Goal: Task Accomplishment & Management: Manage account settings

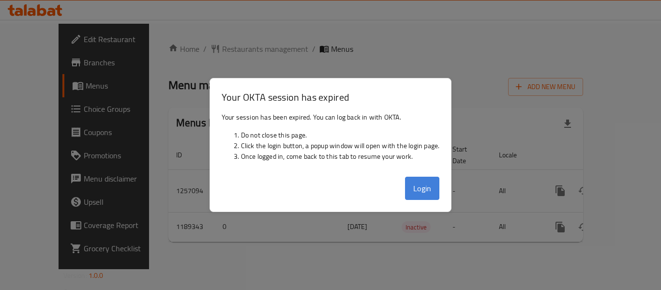
click at [434, 194] on button "Login" at bounding box center [422, 188] width 35 height 23
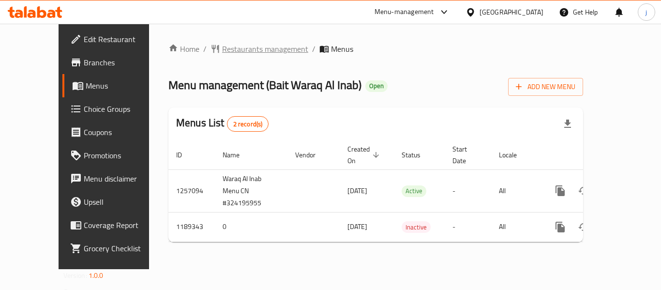
click at [222, 50] on span "Restaurants management" at bounding box center [265, 49] width 86 height 12
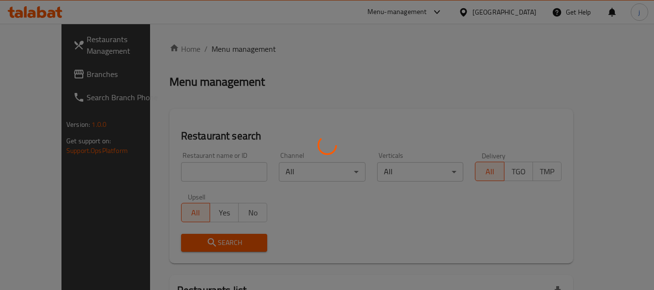
click at [34, 76] on div at bounding box center [327, 145] width 654 height 290
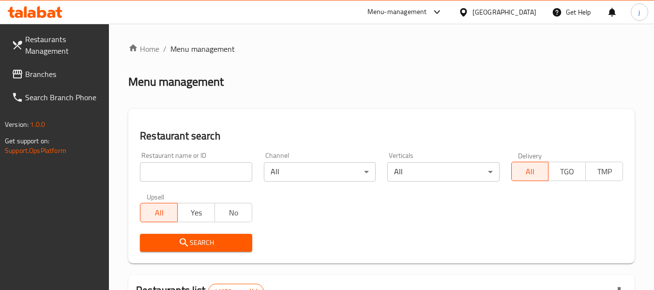
click at [34, 76] on span "Branches" at bounding box center [63, 74] width 77 height 12
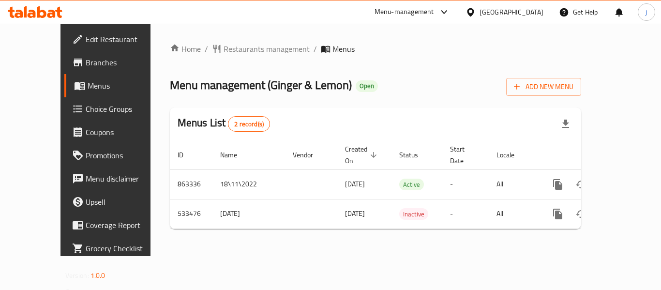
click at [471, 11] on icon at bounding box center [471, 12] width 10 height 10
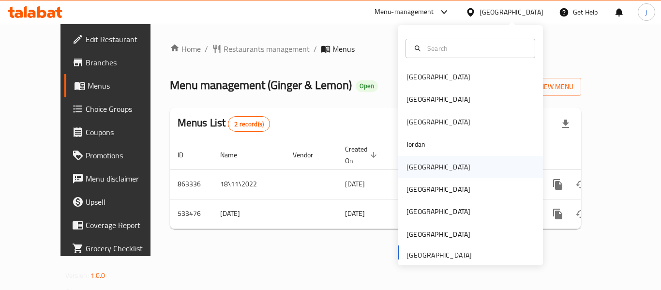
click at [418, 164] on div "[GEOGRAPHIC_DATA]" at bounding box center [439, 167] width 64 height 11
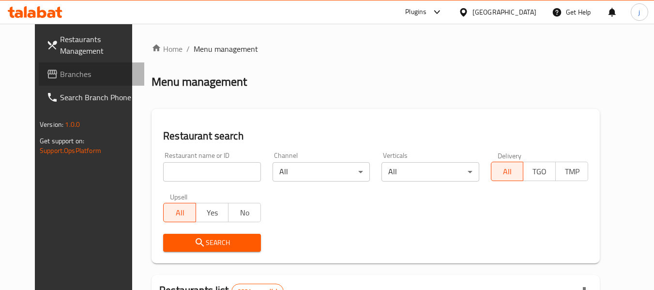
click at [60, 72] on span "Branches" at bounding box center [98, 74] width 77 height 12
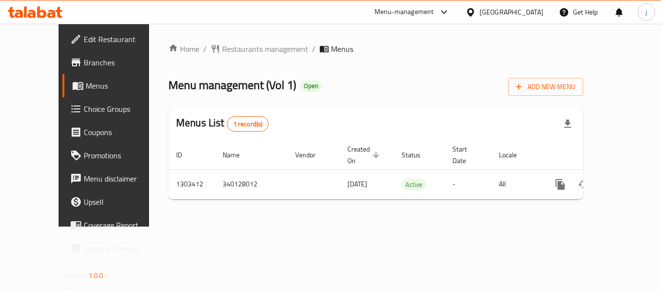
click at [474, 9] on icon at bounding box center [470, 12] width 7 height 8
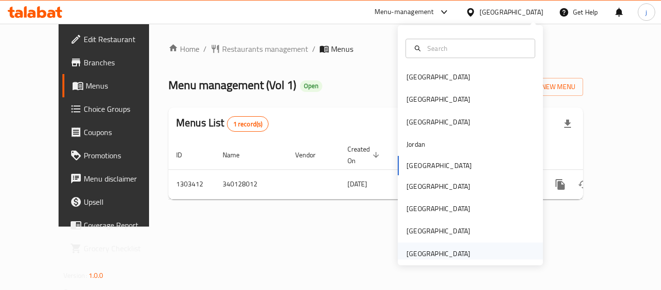
click at [435, 255] on div "[GEOGRAPHIC_DATA]" at bounding box center [439, 253] width 64 height 11
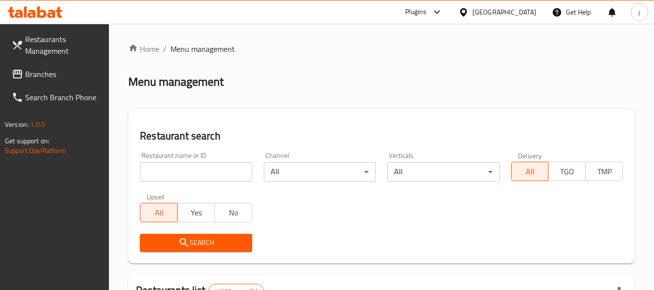
click at [49, 75] on span "Branches" at bounding box center [63, 74] width 77 height 12
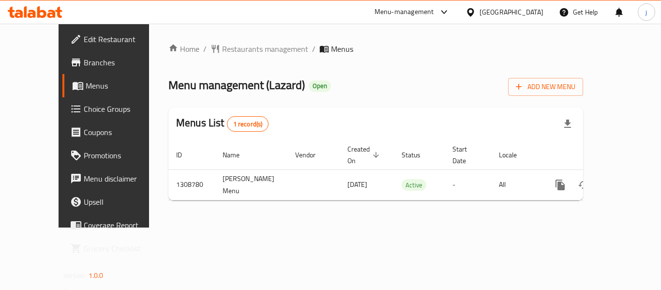
click at [490, 11] on div "[GEOGRAPHIC_DATA]" at bounding box center [512, 12] width 64 height 11
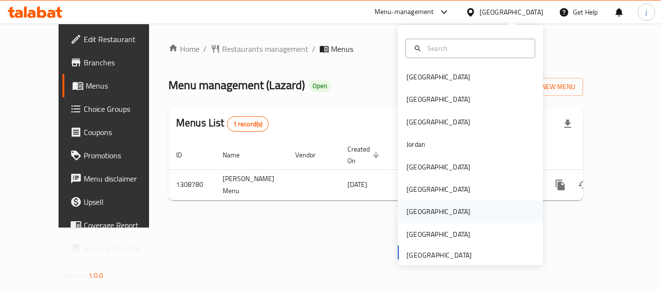
click at [407, 210] on div "[GEOGRAPHIC_DATA]" at bounding box center [439, 211] width 64 height 11
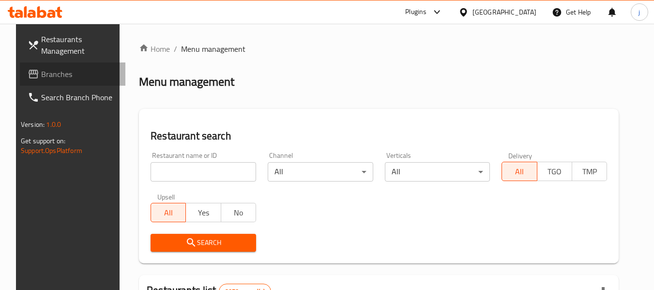
click at [61, 75] on span "Branches" at bounding box center [79, 74] width 77 height 12
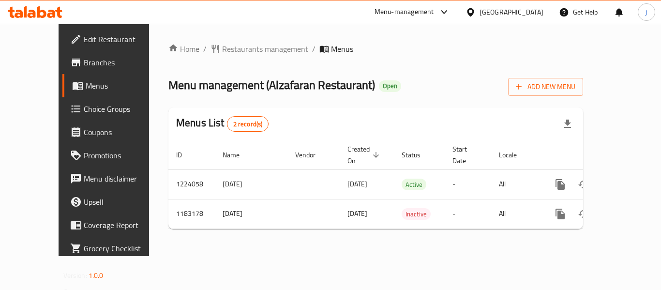
click at [476, 9] on icon at bounding box center [471, 12] width 10 height 10
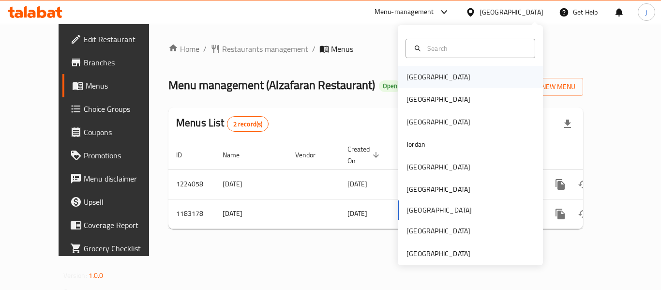
click at [407, 76] on div "[GEOGRAPHIC_DATA]" at bounding box center [439, 77] width 64 height 11
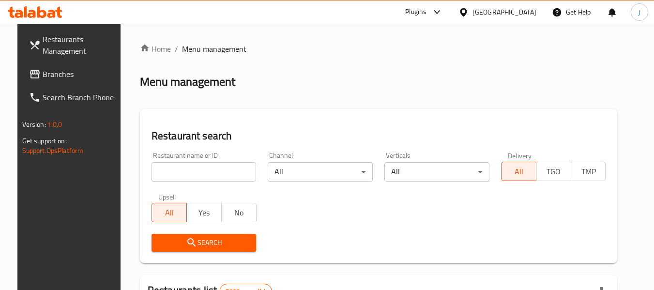
click at [43, 72] on span "Branches" at bounding box center [81, 74] width 77 height 12
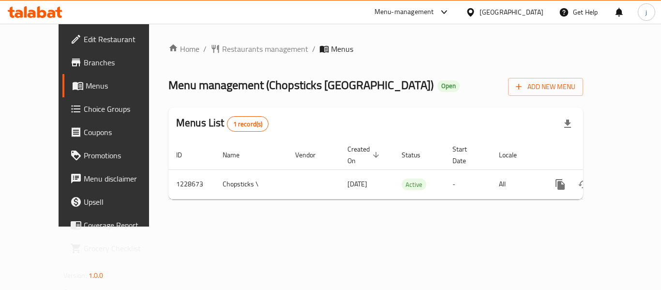
click at [474, 11] on icon at bounding box center [470, 12] width 7 height 8
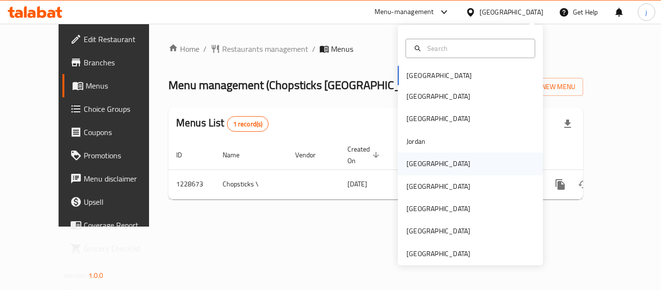
click at [441, 159] on div "[GEOGRAPHIC_DATA]" at bounding box center [470, 164] width 145 height 22
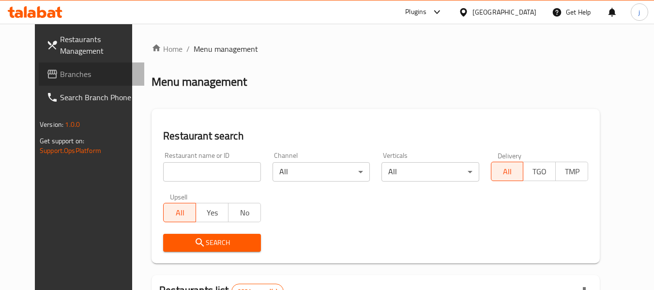
click at [60, 75] on span "Branches" at bounding box center [98, 74] width 77 height 12
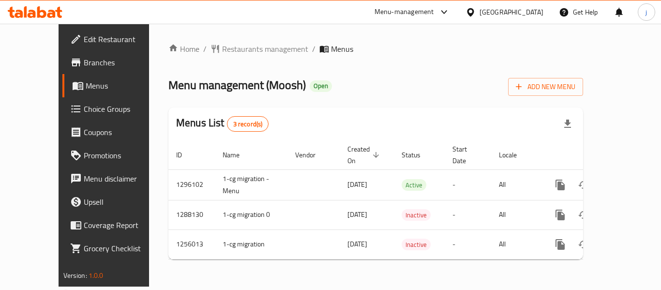
click at [476, 11] on icon at bounding box center [471, 12] width 10 height 10
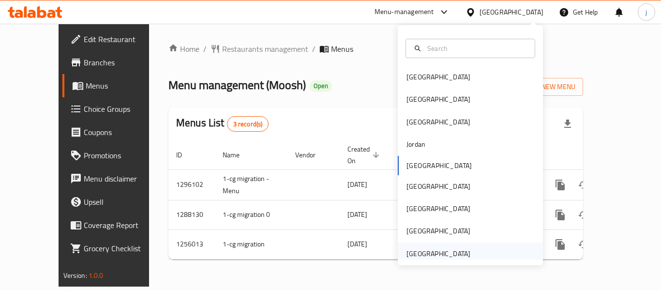
click at [420, 251] on div "[GEOGRAPHIC_DATA]" at bounding box center [439, 253] width 64 height 11
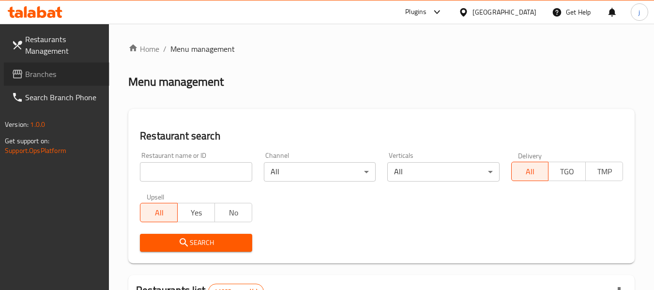
click at [43, 75] on span "Branches" at bounding box center [63, 74] width 77 height 12
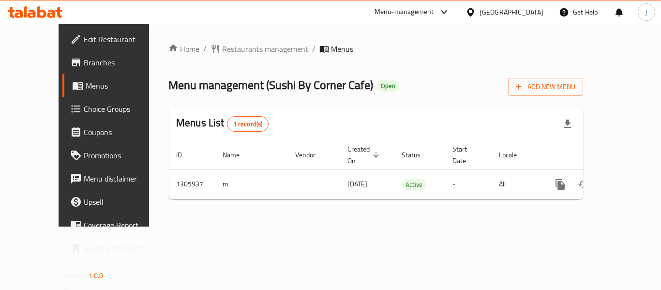
drag, startPoint x: 493, startPoint y: 13, endPoint x: 494, endPoint y: 25, distance: 12.1
click at [493, 13] on div "[GEOGRAPHIC_DATA]" at bounding box center [512, 12] width 64 height 11
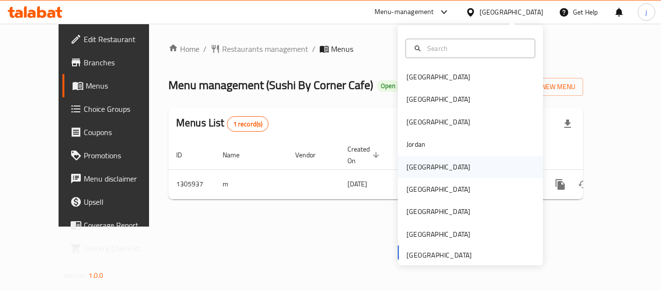
click at [415, 167] on div "[GEOGRAPHIC_DATA]" at bounding box center [439, 167] width 64 height 11
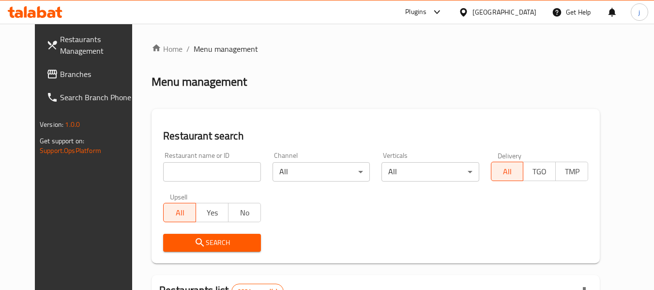
click at [60, 76] on span "Branches" at bounding box center [98, 74] width 77 height 12
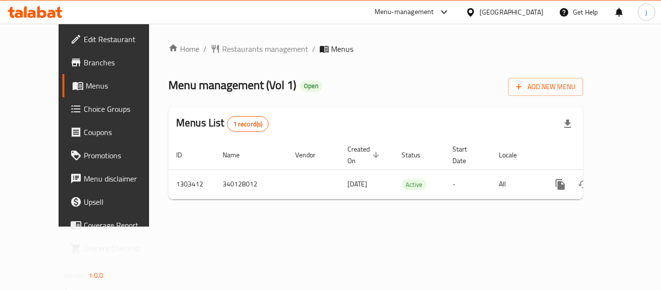
click at [476, 12] on icon at bounding box center [471, 12] width 10 height 10
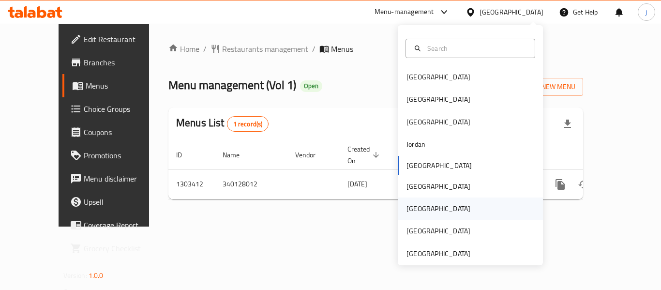
click at [423, 210] on div "[GEOGRAPHIC_DATA]" at bounding box center [438, 209] width 79 height 22
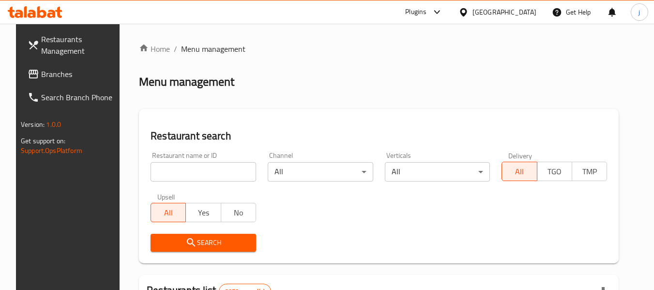
click at [41, 77] on span "Branches" at bounding box center [79, 74] width 77 height 12
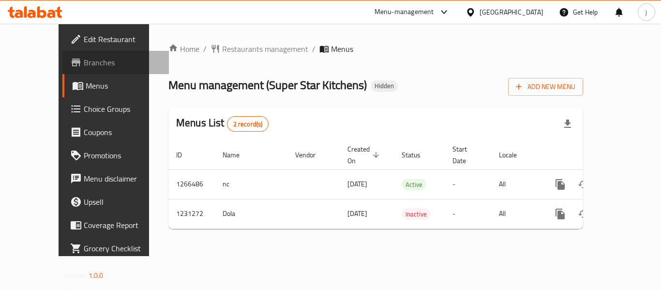
click at [84, 57] on span "Branches" at bounding box center [122, 63] width 77 height 12
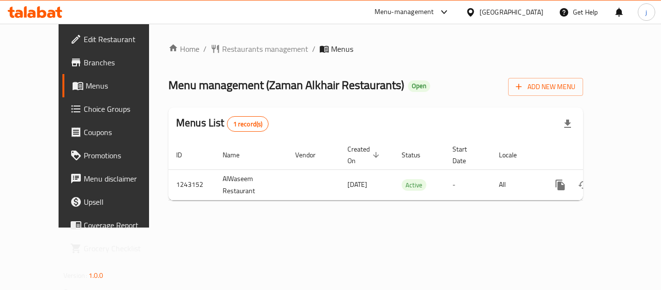
click at [476, 11] on icon at bounding box center [471, 12] width 10 height 10
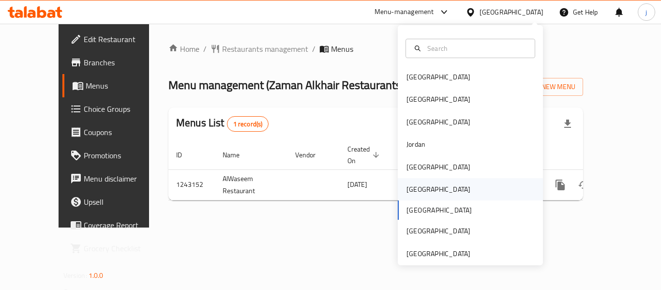
click at [407, 192] on div "[GEOGRAPHIC_DATA]" at bounding box center [439, 189] width 64 height 11
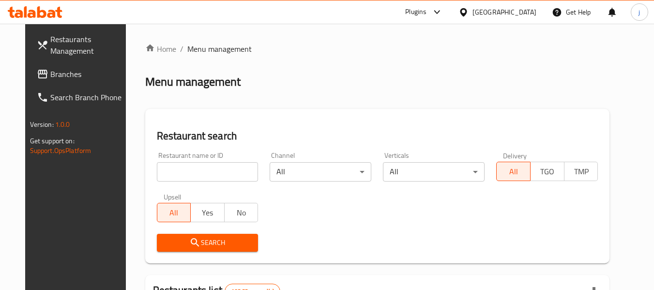
click at [50, 79] on span "Branches" at bounding box center [88, 74] width 77 height 12
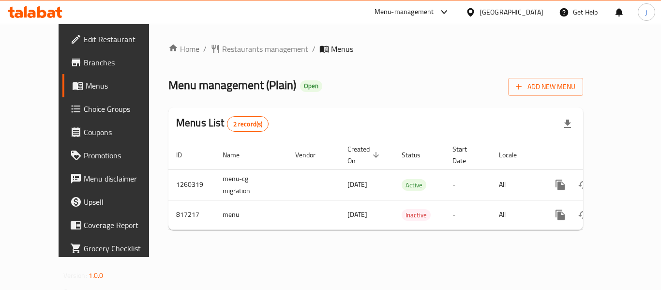
click at [534, 16] on div "[GEOGRAPHIC_DATA]" at bounding box center [512, 12] width 64 height 11
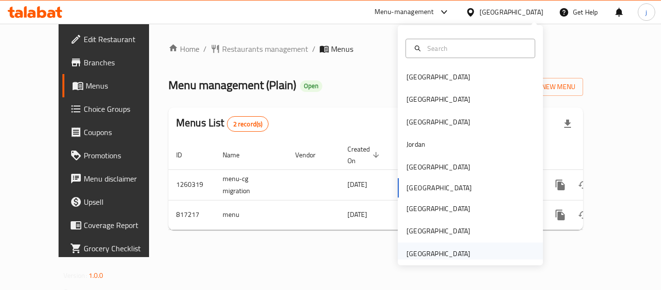
click at [413, 253] on div "[GEOGRAPHIC_DATA]" at bounding box center [439, 253] width 64 height 11
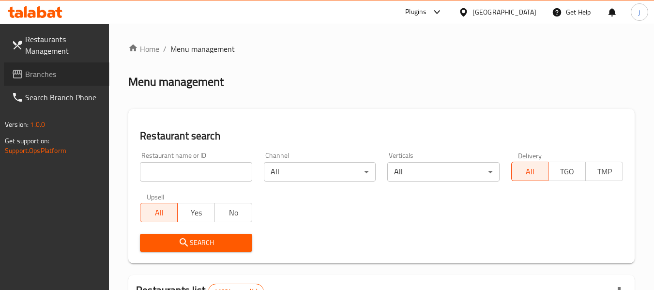
click at [34, 79] on span "Branches" at bounding box center [63, 74] width 77 height 12
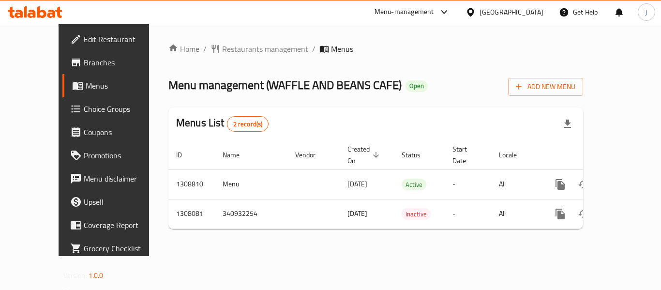
click at [499, 13] on div "United Arab Emirates" at bounding box center [512, 12] width 64 height 11
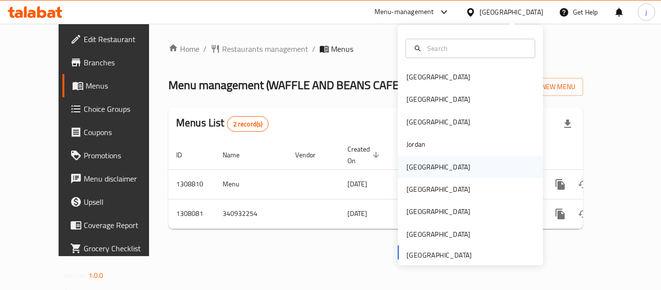
click at [409, 166] on div "Kuwait" at bounding box center [439, 167] width 64 height 11
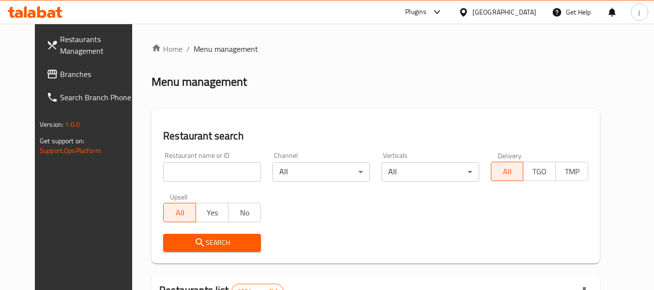
click at [41, 85] on link "Branches" at bounding box center [92, 73] width 106 height 23
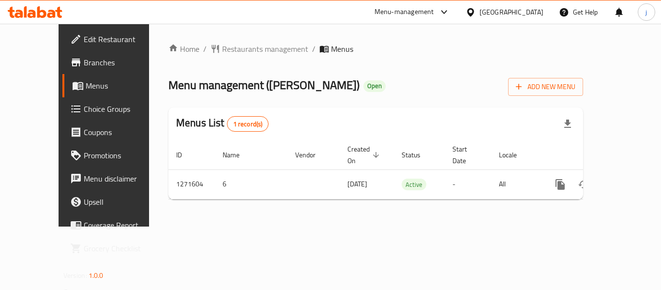
click at [84, 41] on span "Edit Restaurant" at bounding box center [122, 39] width 77 height 12
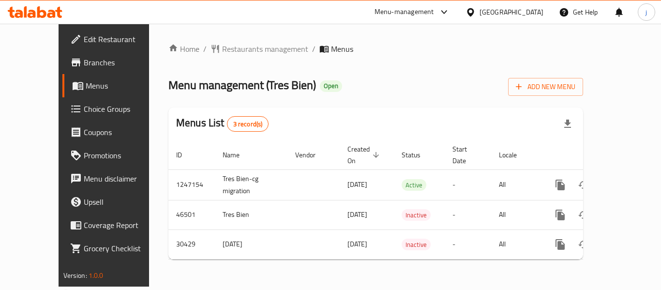
click at [535, 11] on div "[GEOGRAPHIC_DATA]" at bounding box center [512, 12] width 64 height 11
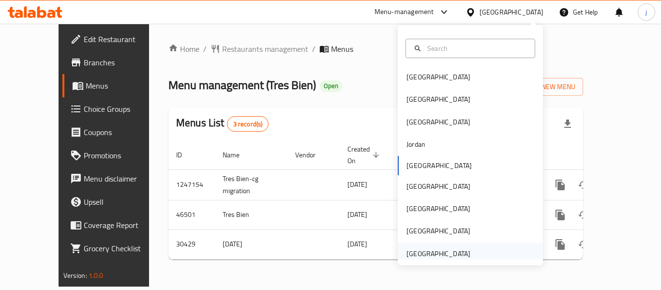
click at [416, 252] on div "[GEOGRAPHIC_DATA]" at bounding box center [439, 253] width 64 height 11
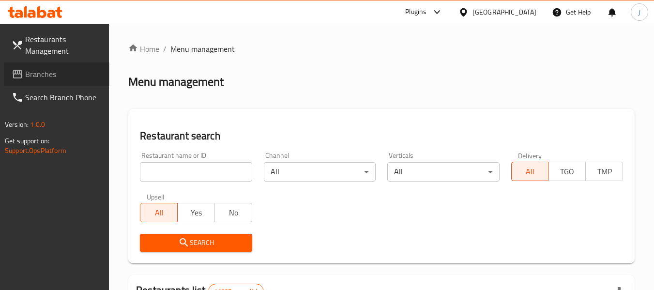
click at [35, 69] on span "Branches" at bounding box center [63, 74] width 77 height 12
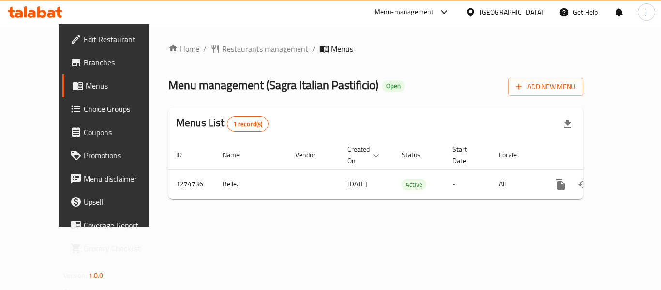
click at [473, 11] on icon at bounding box center [471, 12] width 10 height 10
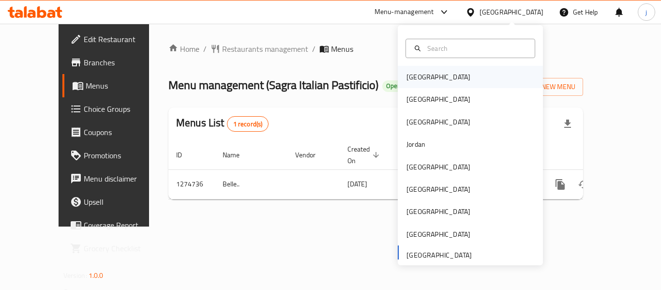
click at [399, 77] on div "[GEOGRAPHIC_DATA]" at bounding box center [438, 77] width 79 height 22
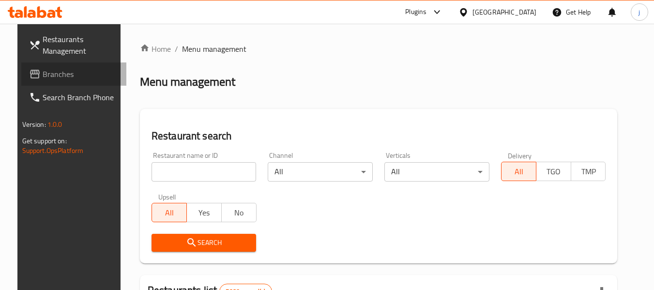
click at [52, 76] on span "Branches" at bounding box center [81, 74] width 77 height 12
